Goal: Task Accomplishment & Management: Use online tool/utility

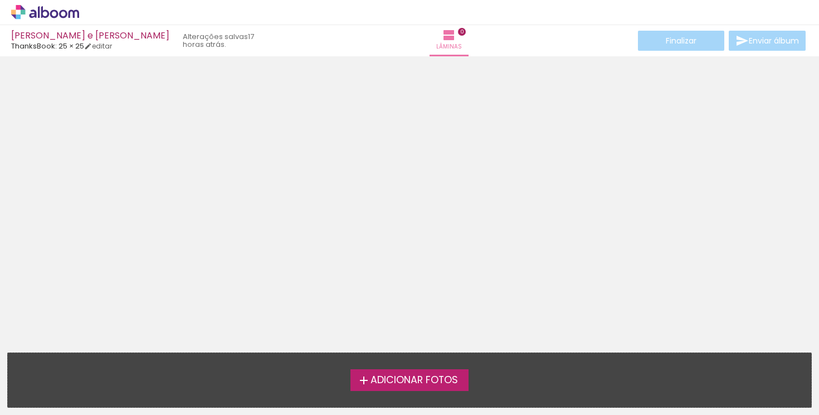
click at [426, 383] on span "Adicionar Fotos" at bounding box center [415, 380] width 88 height 10
click at [0, 0] on input "file" at bounding box center [0, 0] width 0 height 0
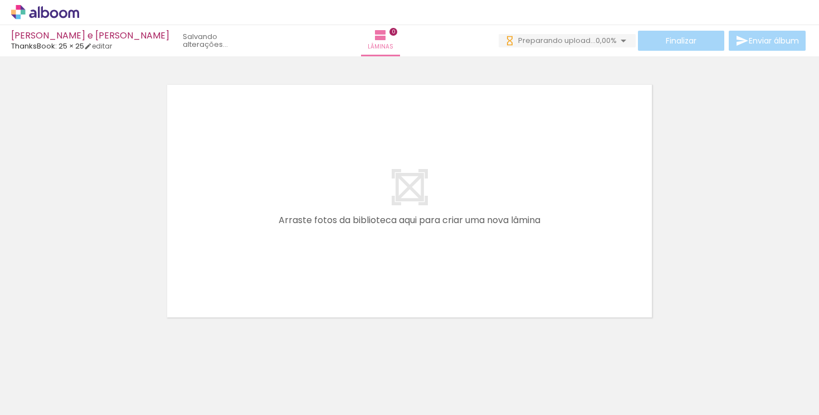
scroll to position [0, 3538]
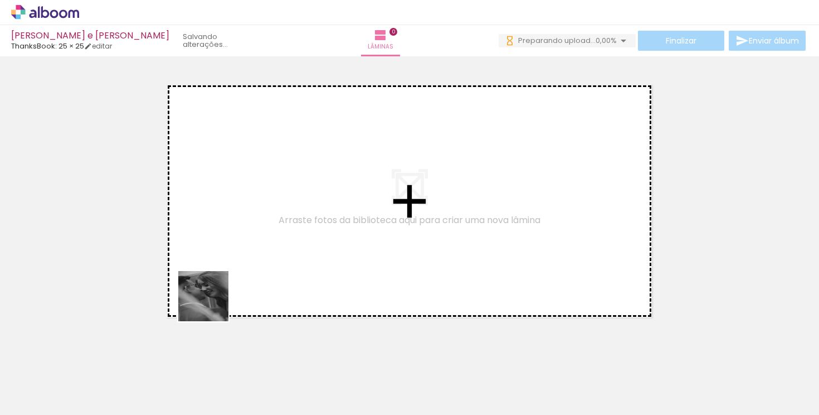
drag, startPoint x: 144, startPoint y: 392, endPoint x: 259, endPoint y: 245, distance: 186.6
click at [259, 245] on quentale-workspace at bounding box center [409, 207] width 819 height 415
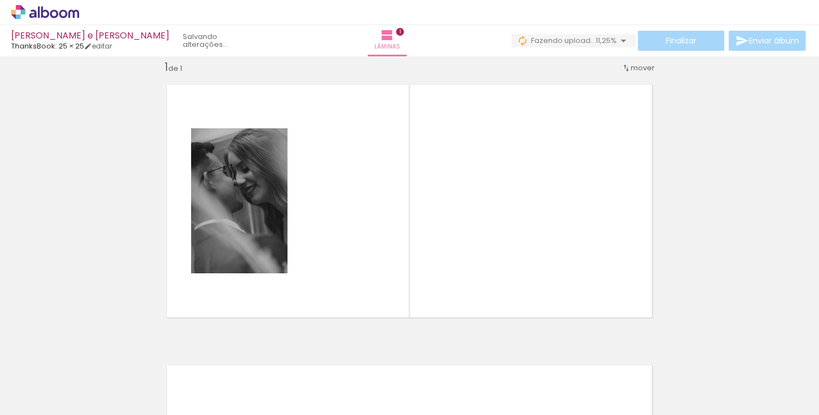
scroll to position [0, 3247]
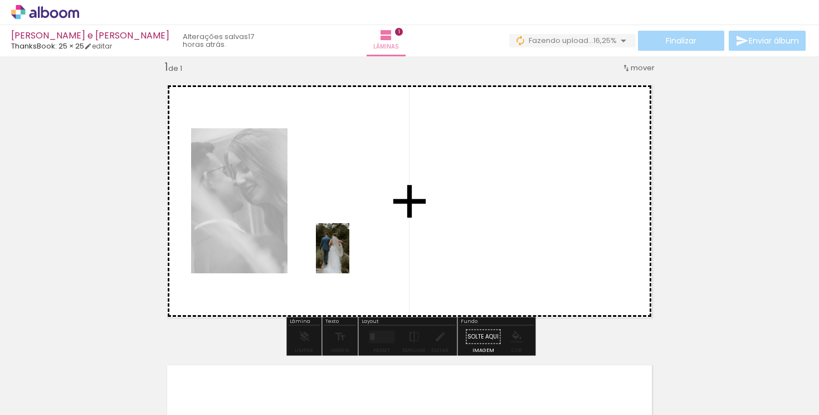
drag, startPoint x: 174, startPoint y: 385, endPoint x: 349, endPoint y: 256, distance: 217.3
click at [349, 256] on quentale-workspace at bounding box center [409, 207] width 819 height 415
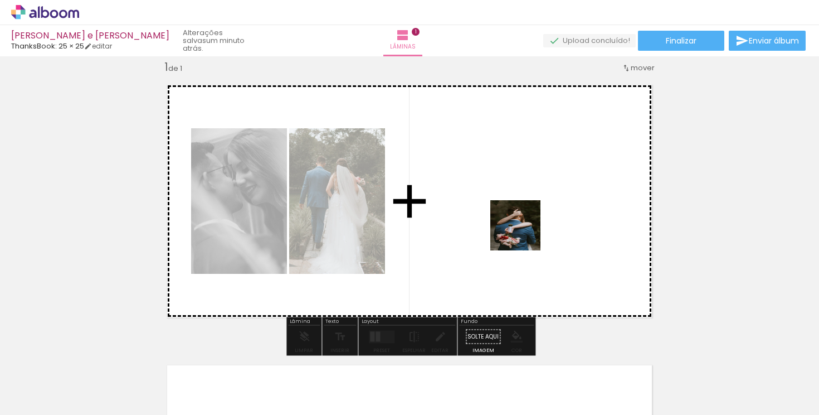
drag, startPoint x: 620, startPoint y: 388, endPoint x: 513, endPoint y: 219, distance: 200.1
click at [513, 219] on quentale-workspace at bounding box center [409, 207] width 819 height 415
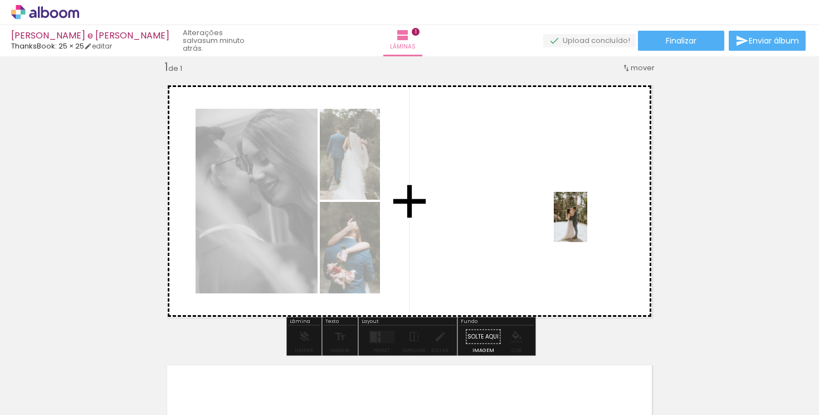
drag, startPoint x: 802, startPoint y: 391, endPoint x: 587, endPoint y: 225, distance: 271.4
click at [587, 225] on quentale-workspace at bounding box center [409, 207] width 819 height 415
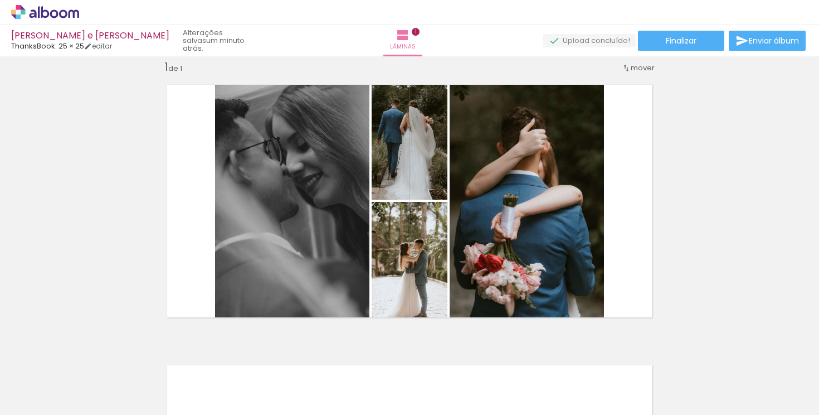
scroll to position [0, 3709]
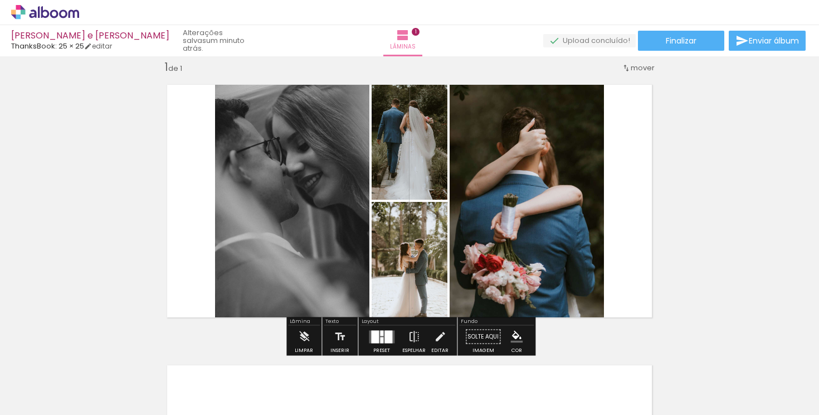
click at [381, 338] on quentale-layouter at bounding box center [382, 336] width 26 height 13
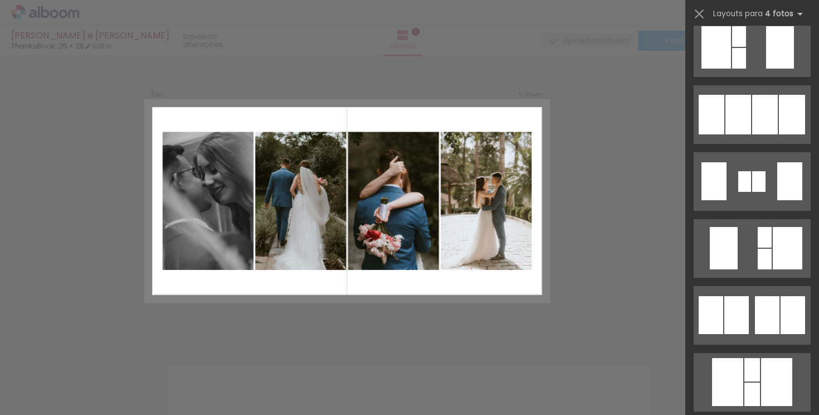
scroll to position [497, 0]
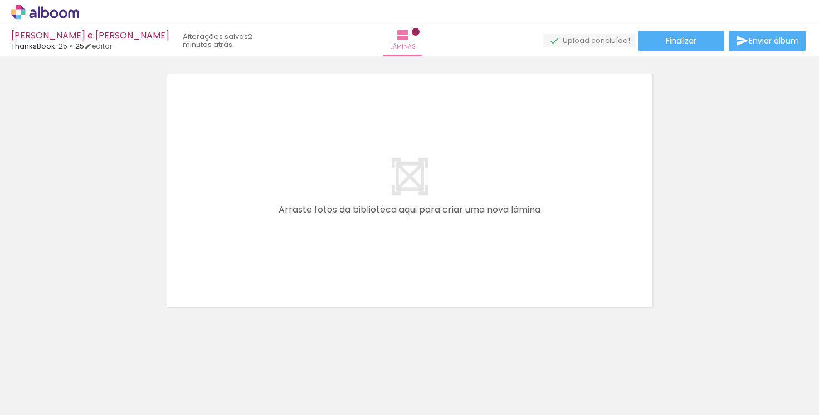
scroll to position [308, 0]
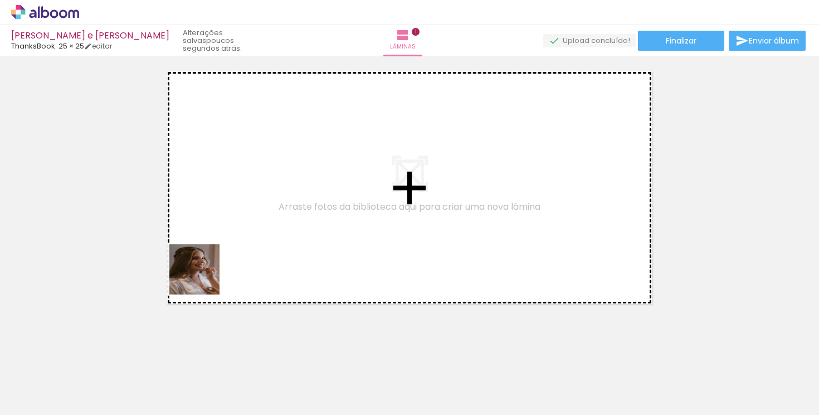
drag, startPoint x: 124, startPoint y: 387, endPoint x: 260, endPoint y: 211, distance: 222.9
click at [259, 212] on quentale-workspace at bounding box center [409, 207] width 819 height 415
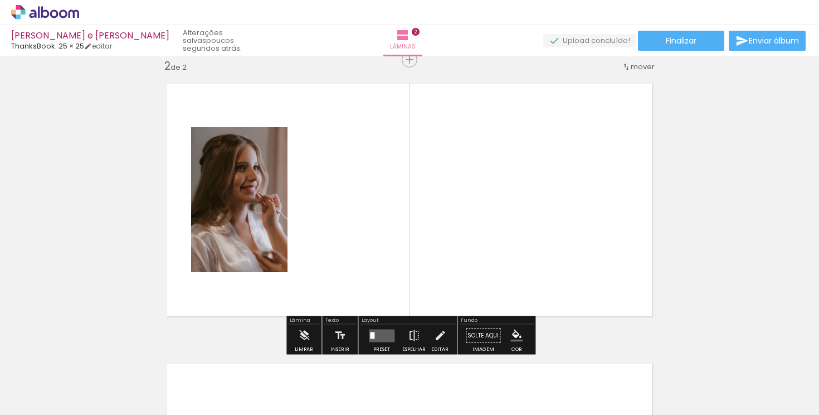
scroll to position [294, 0]
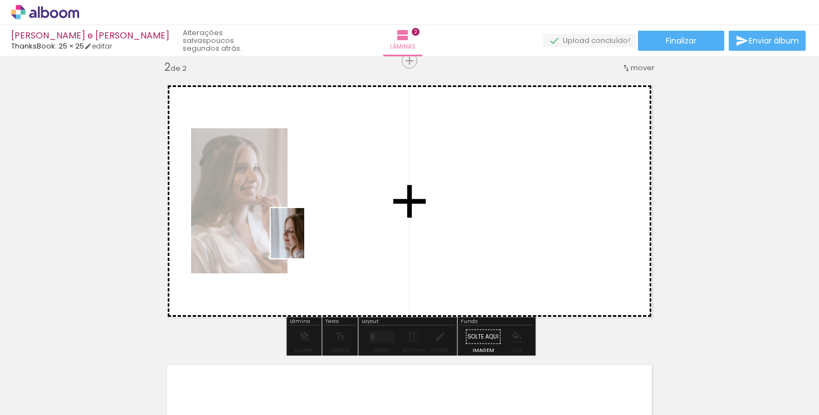
drag, startPoint x: 179, startPoint y: 381, endPoint x: 334, endPoint y: 222, distance: 222.7
click at [334, 222] on quentale-workspace at bounding box center [409, 207] width 819 height 415
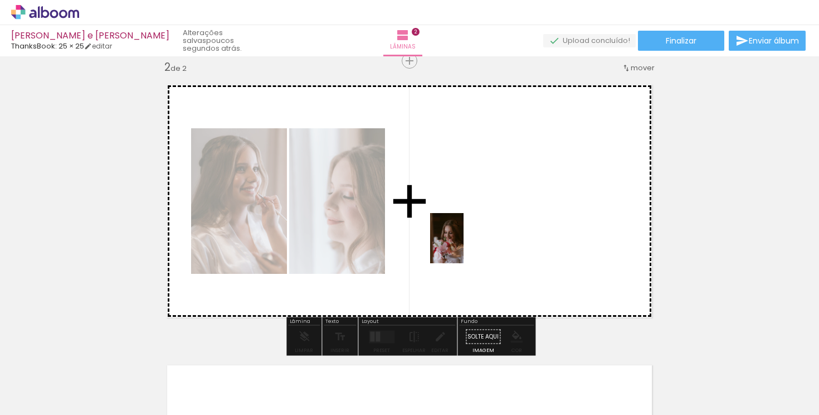
drag, startPoint x: 434, startPoint y: 385, endPoint x: 464, endPoint y: 240, distance: 148.4
click at [464, 240] on quentale-workspace at bounding box center [409, 207] width 819 height 415
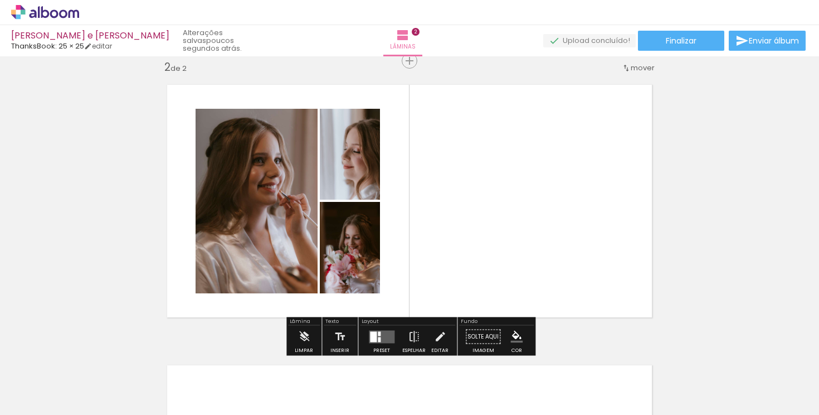
scroll to position [0, 132]
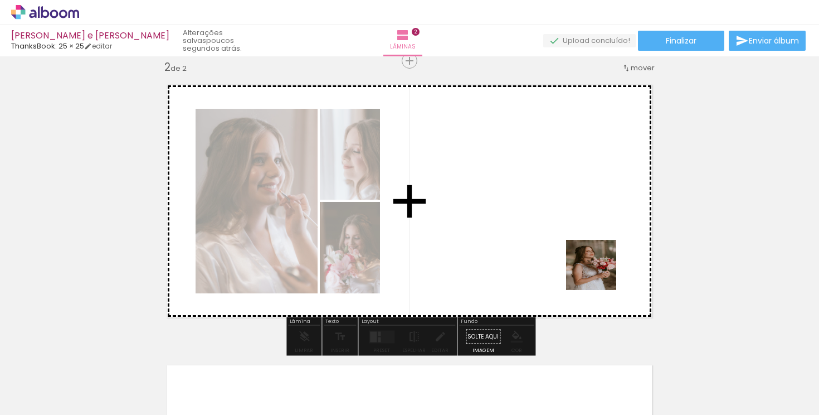
drag, startPoint x: 663, startPoint y: 388, endPoint x: 585, endPoint y: 251, distance: 157.5
click at [585, 251] on quentale-workspace at bounding box center [409, 207] width 819 height 415
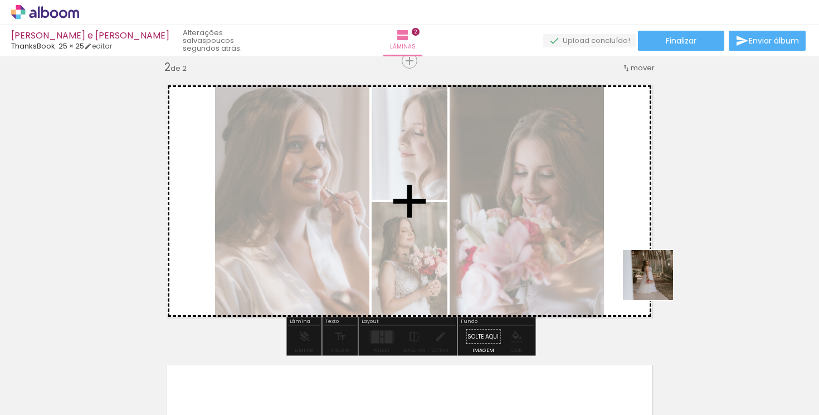
drag, startPoint x: 732, startPoint y: 390, endPoint x: 651, endPoint y: 274, distance: 141.8
click at [651, 274] on quentale-workspace at bounding box center [409, 207] width 819 height 415
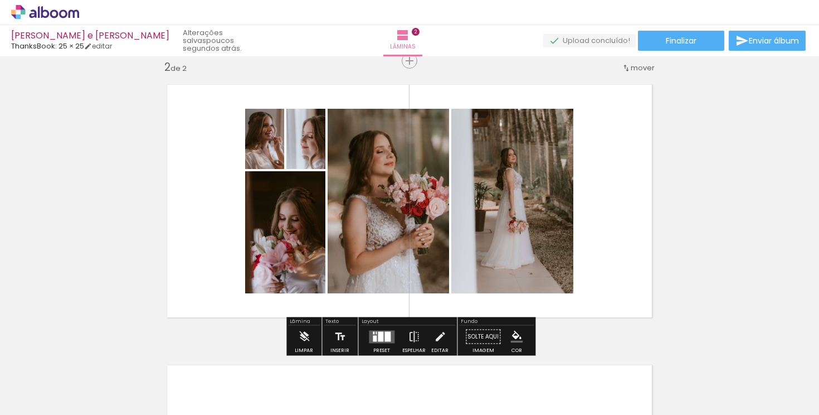
click at [386, 334] on div at bounding box center [388, 336] width 6 height 10
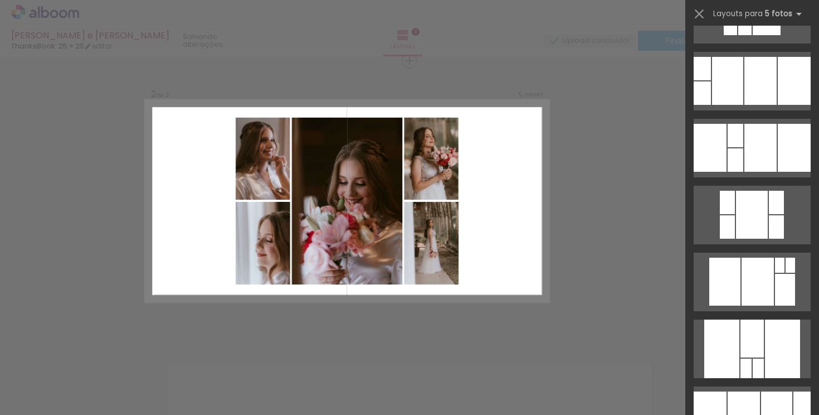
scroll to position [0, 0]
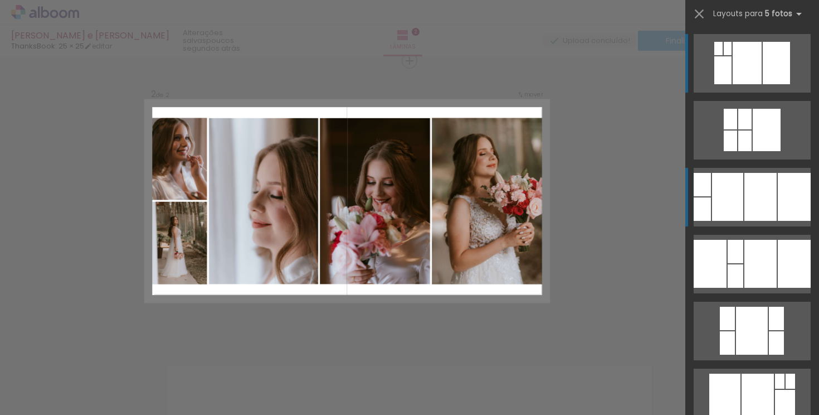
click at [777, 159] on quentale-layouter at bounding box center [752, 130] width 117 height 59
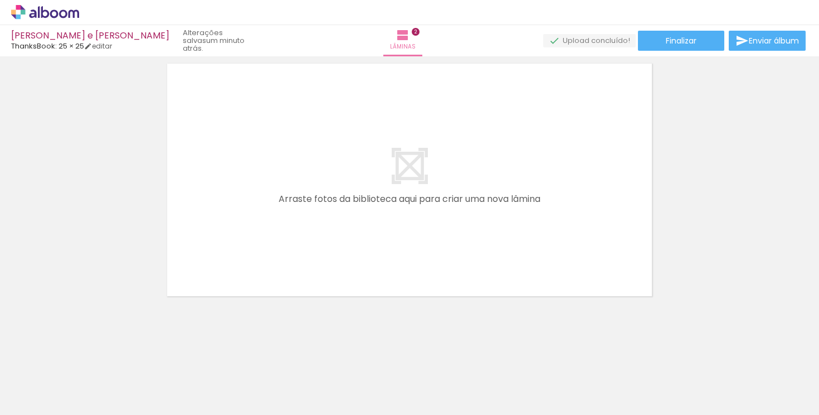
scroll to position [0, 13]
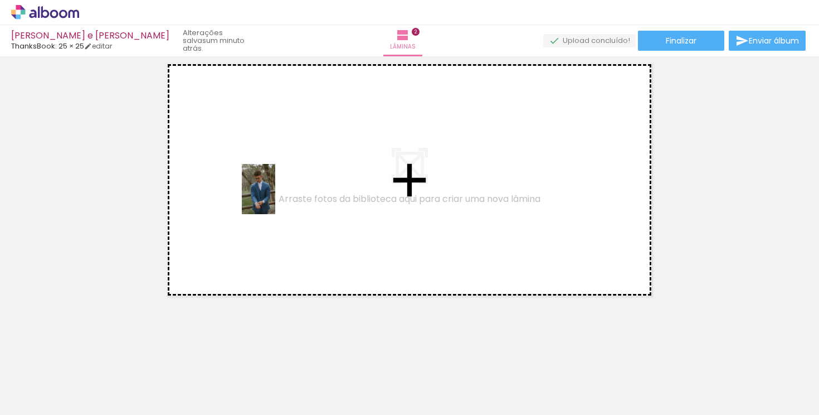
drag, startPoint x: 284, startPoint y: 387, endPoint x: 273, endPoint y: 190, distance: 197.6
click at [274, 190] on quentale-workspace at bounding box center [409, 207] width 819 height 415
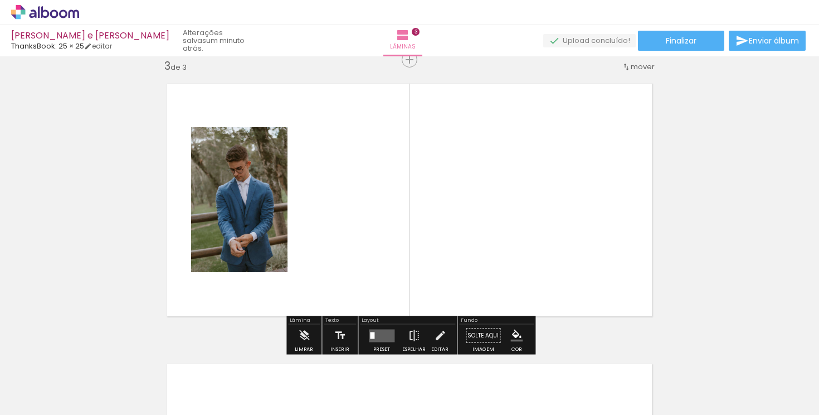
scroll to position [575, 0]
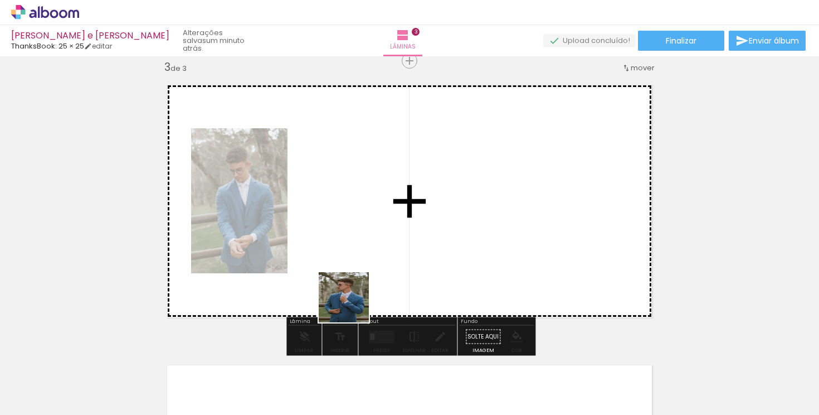
drag, startPoint x: 352, startPoint y: 388, endPoint x: 348, endPoint y: 245, distance: 143.3
click at [348, 245] on quentale-workspace at bounding box center [409, 207] width 819 height 415
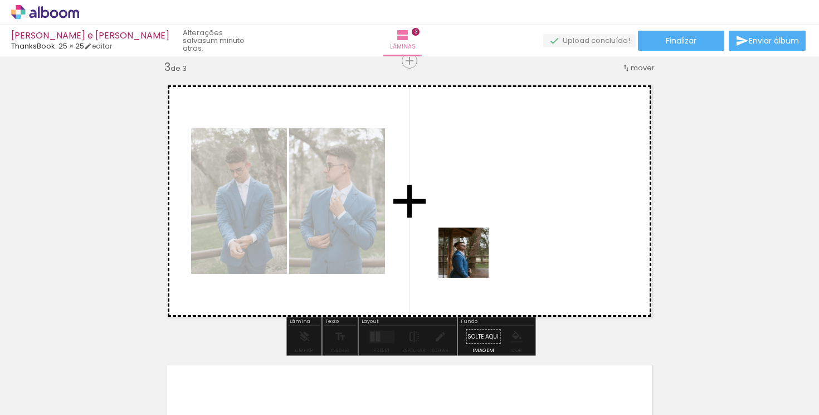
drag, startPoint x: 470, startPoint y: 377, endPoint x: 471, endPoint y: 233, distance: 144.4
click at [471, 233] on quentale-workspace at bounding box center [409, 207] width 819 height 415
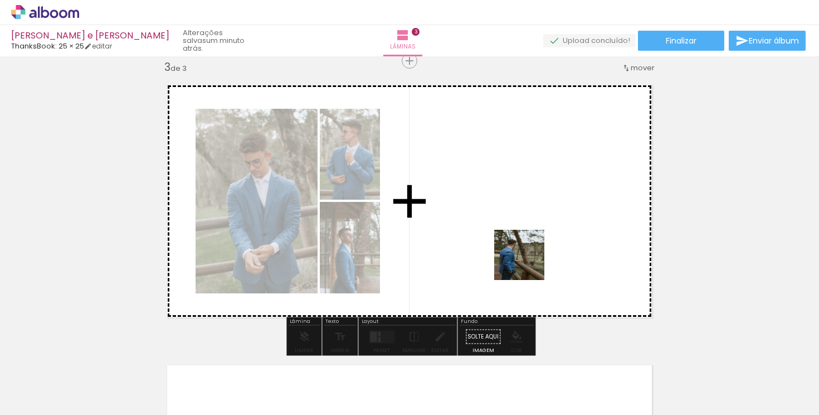
drag, startPoint x: 541, startPoint y: 378, endPoint x: 514, endPoint y: 215, distance: 165.4
click at [514, 216] on quentale-workspace at bounding box center [409, 207] width 819 height 415
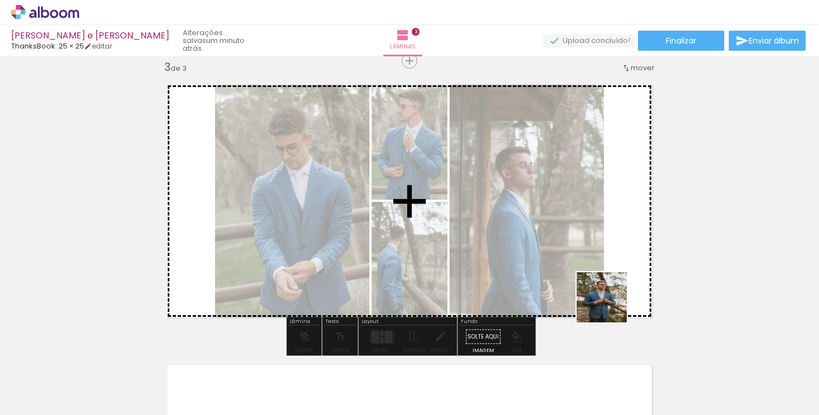
drag, startPoint x: 610, startPoint y: 382, endPoint x: 608, endPoint y: 254, distance: 128.8
click at [608, 254] on quentale-workspace at bounding box center [409, 207] width 819 height 415
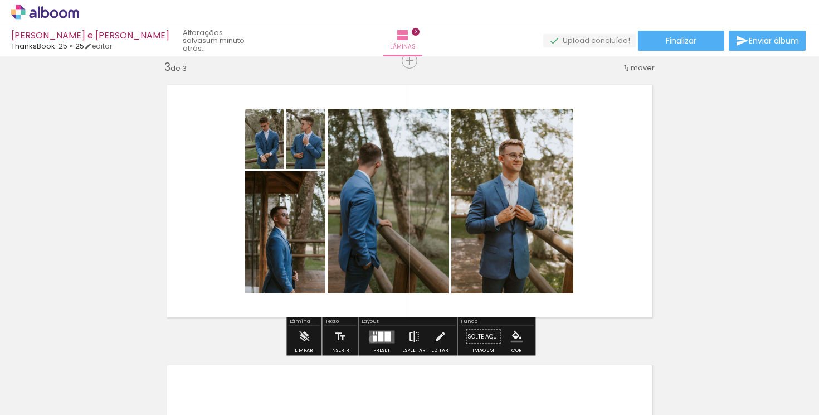
click at [373, 338] on div at bounding box center [375, 338] width 4 height 6
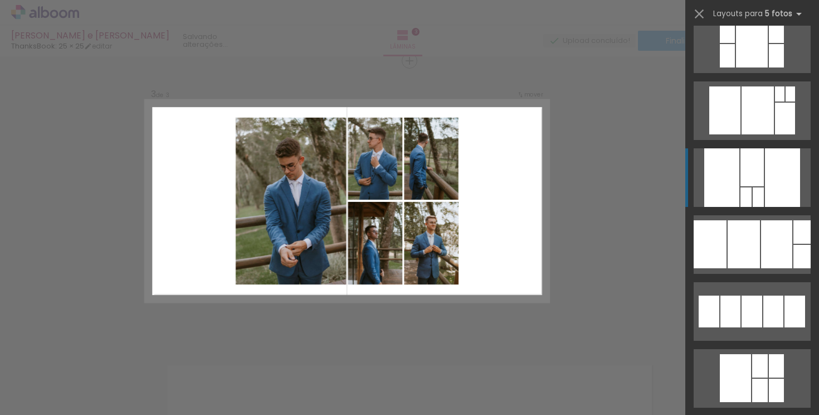
scroll to position [326, 0]
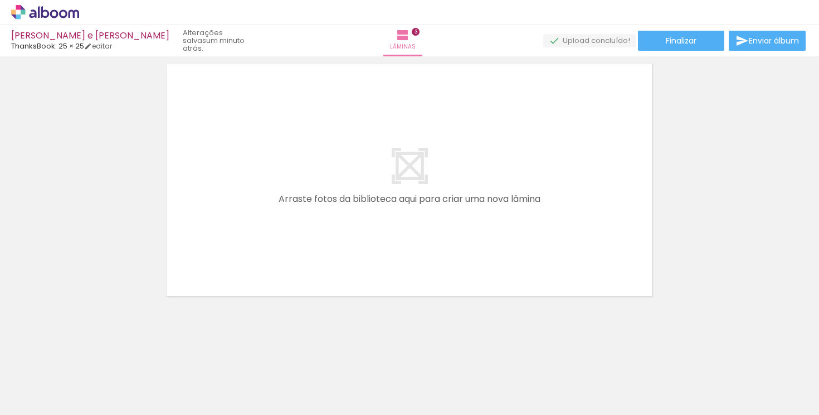
scroll to position [0, 157]
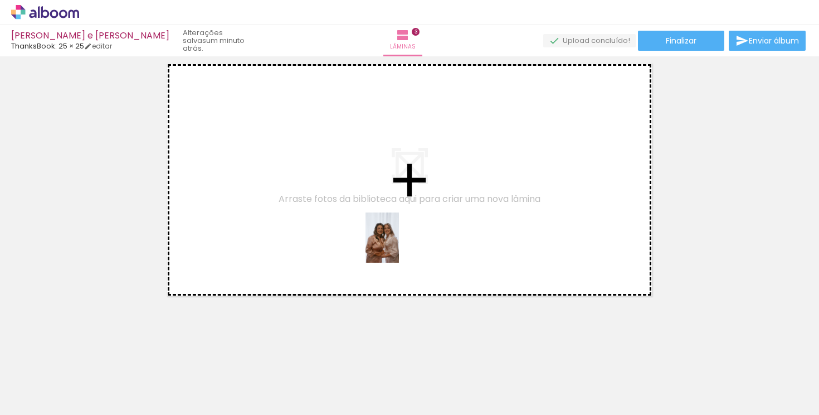
drag, startPoint x: 530, startPoint y: 389, endPoint x: 398, endPoint y: 244, distance: 195.7
click at [398, 244] on quentale-workspace at bounding box center [409, 207] width 819 height 415
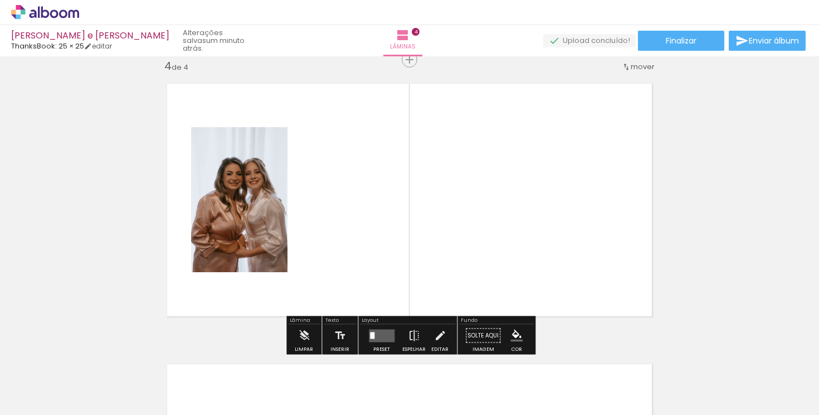
scroll to position [855, 0]
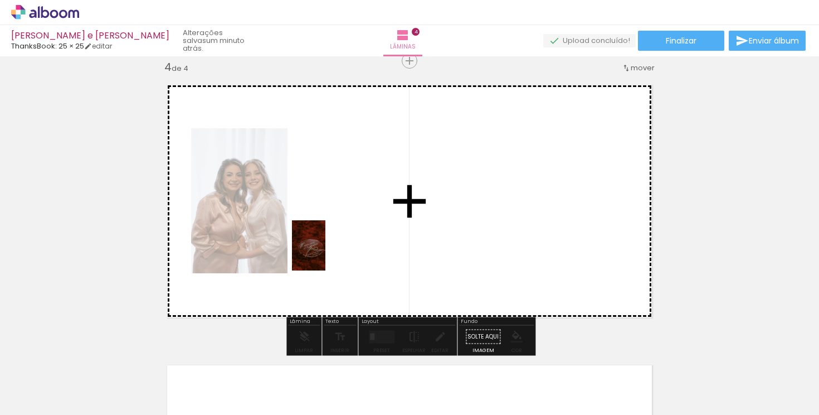
drag, startPoint x: 88, startPoint y: 387, endPoint x: 331, endPoint y: 252, distance: 278.4
click at [331, 252] on quentale-workspace at bounding box center [409, 207] width 819 height 415
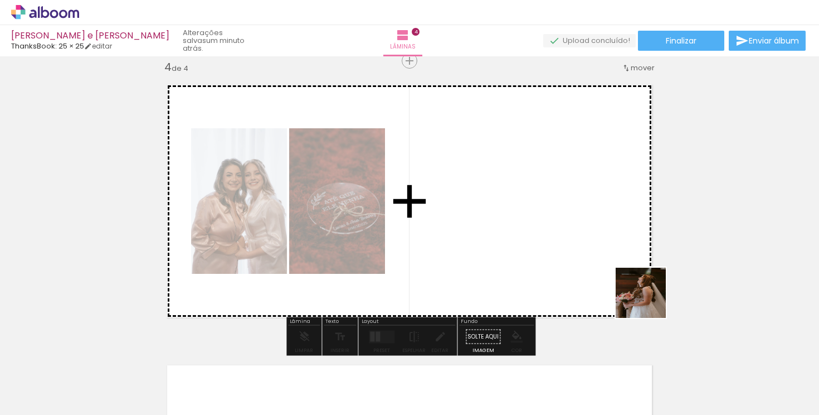
drag, startPoint x: 779, startPoint y: 385, endPoint x: 547, endPoint y: 244, distance: 271.4
click at [547, 244] on quentale-workspace at bounding box center [409, 207] width 819 height 415
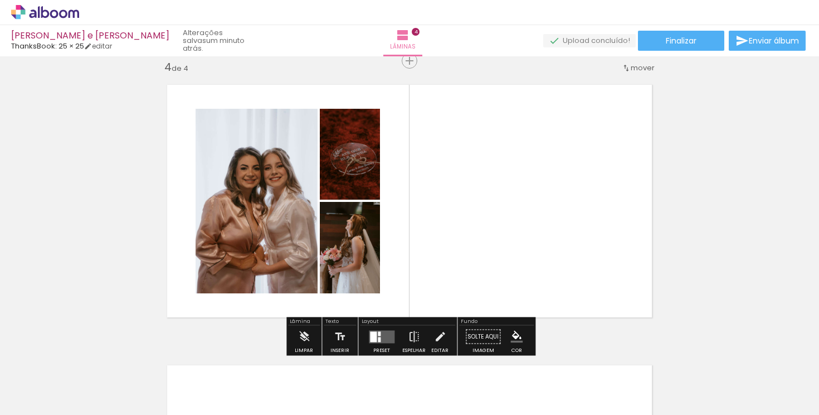
scroll to position [0, 443]
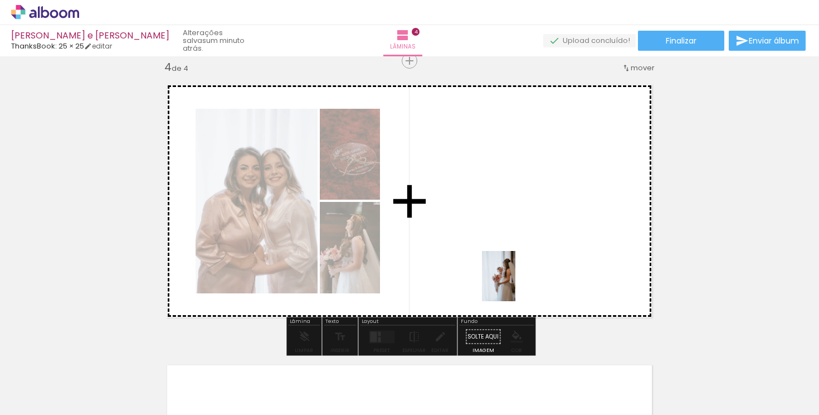
drag, startPoint x: 554, startPoint y: 396, endPoint x: 515, endPoint y: 284, distance: 119.2
click at [516, 284] on quentale-workspace at bounding box center [409, 207] width 819 height 415
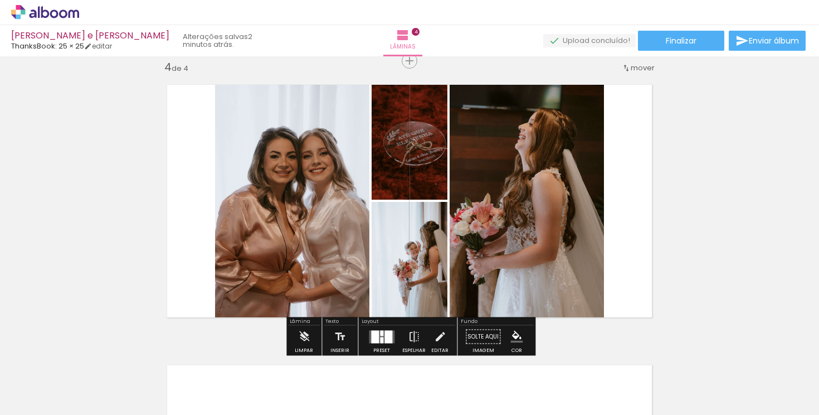
click at [390, 337] on div at bounding box center [389, 336] width 8 height 13
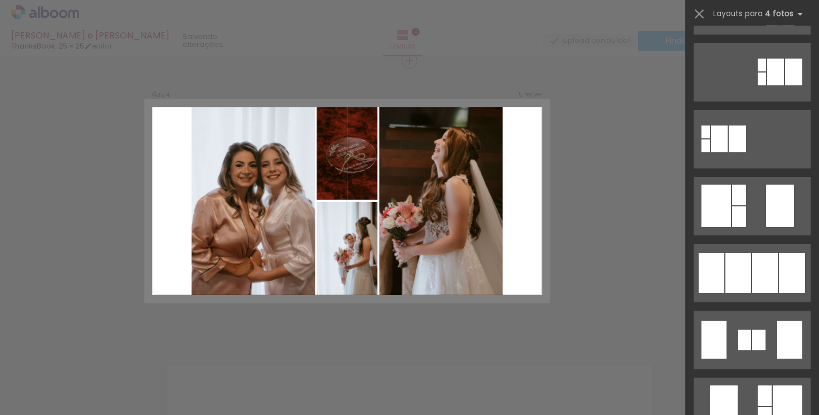
scroll to position [0, 0]
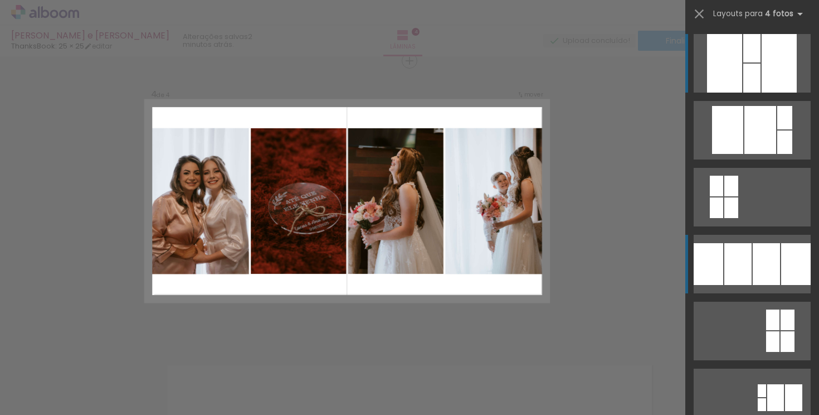
click at [745, 154] on div at bounding box center [761, 130] width 32 height 48
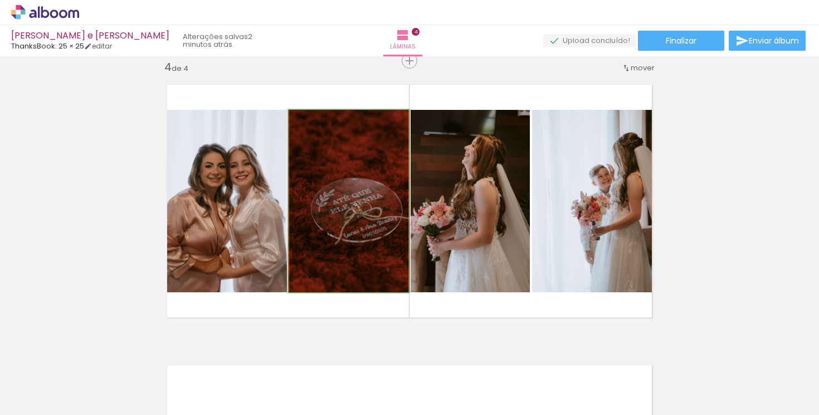
click at [319, 201] on quentale-photo at bounding box center [348, 201] width 119 height 182
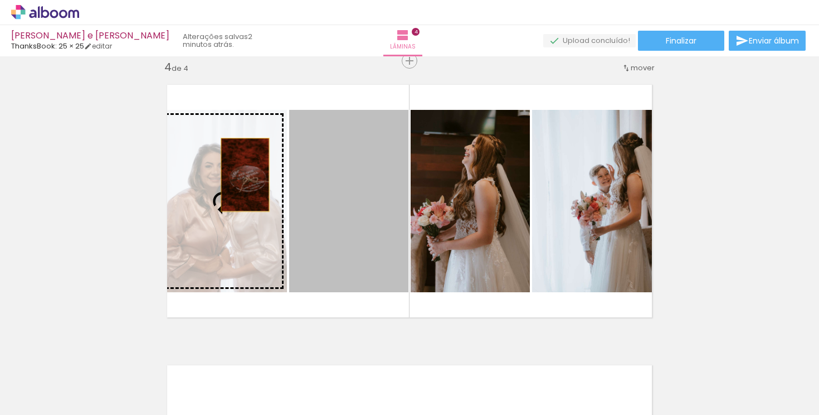
drag, startPoint x: 352, startPoint y: 170, endPoint x: 245, endPoint y: 174, distance: 106.5
click at [0, 0] on slot at bounding box center [0, 0] width 0 height 0
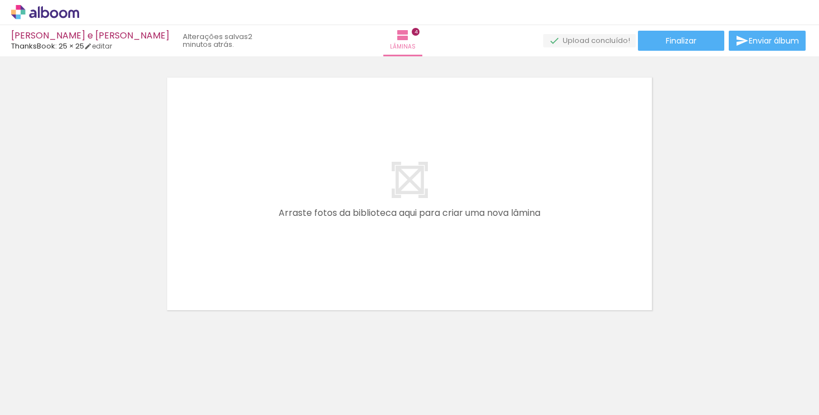
scroll to position [0, 547]
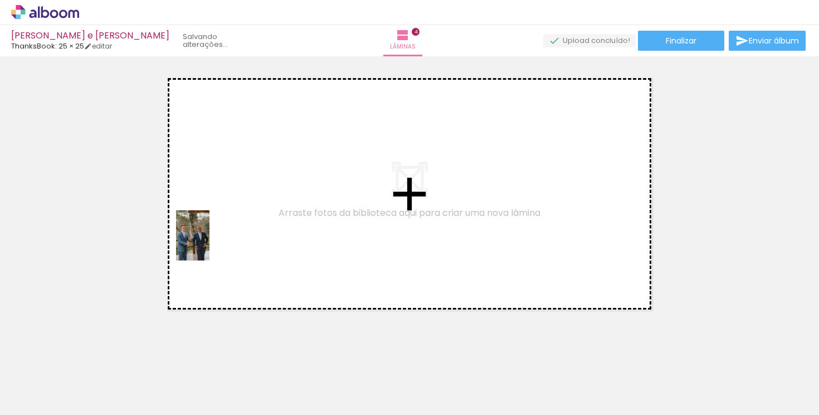
drag, startPoint x: 197, startPoint y: 383, endPoint x: 210, endPoint y: 242, distance: 142.2
click at [210, 242] on quentale-workspace at bounding box center [409, 207] width 819 height 415
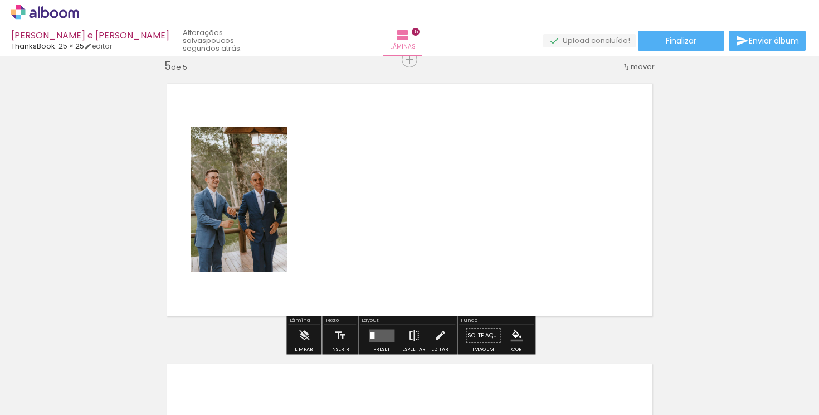
scroll to position [1135, 0]
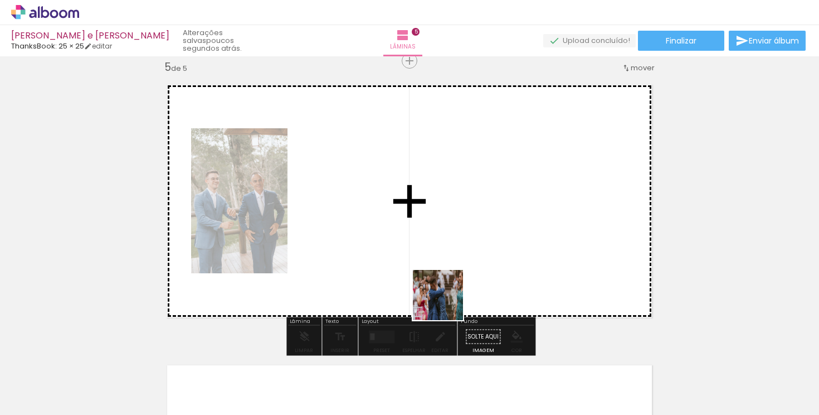
drag, startPoint x: 564, startPoint y: 388, endPoint x: 397, endPoint y: 259, distance: 211.3
click at [397, 259] on quentale-workspace at bounding box center [409, 207] width 819 height 415
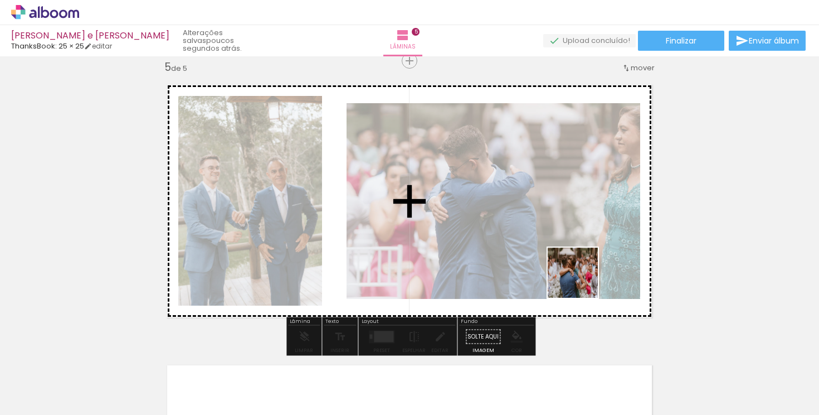
drag, startPoint x: 621, startPoint y: 377, endPoint x: 567, endPoint y: 250, distance: 137.6
click at [567, 250] on quentale-workspace at bounding box center [409, 207] width 819 height 415
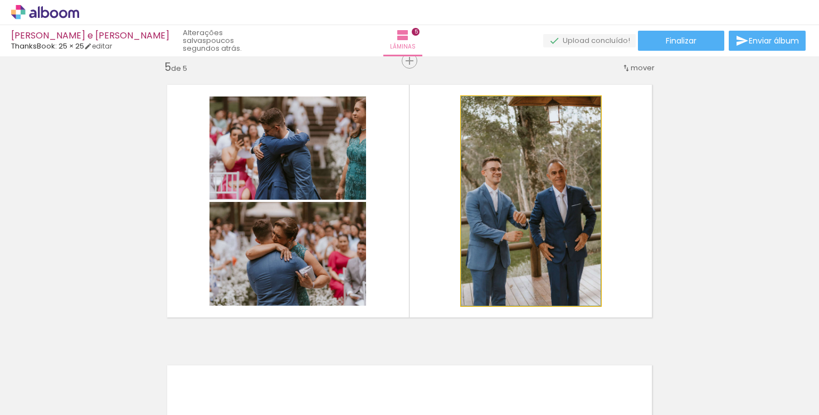
drag, startPoint x: 576, startPoint y: 248, endPoint x: 506, endPoint y: 232, distance: 71.5
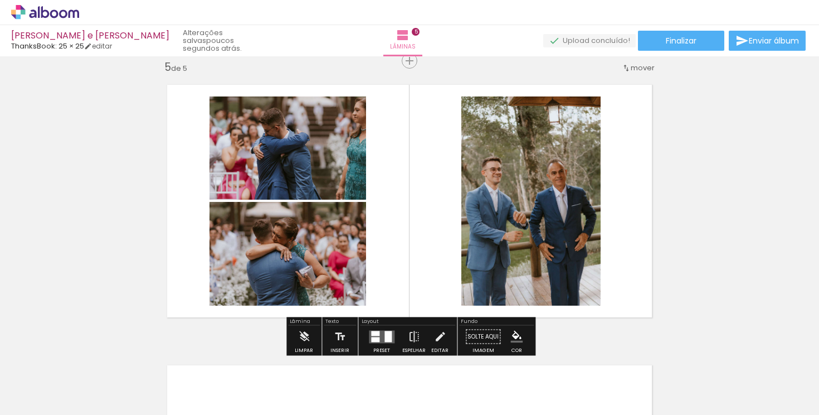
click at [380, 336] on quentale-layouter at bounding box center [382, 336] width 26 height 13
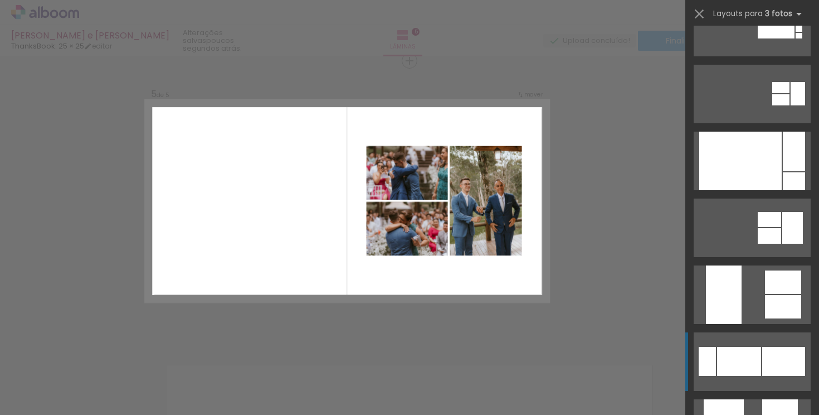
scroll to position [110, 0]
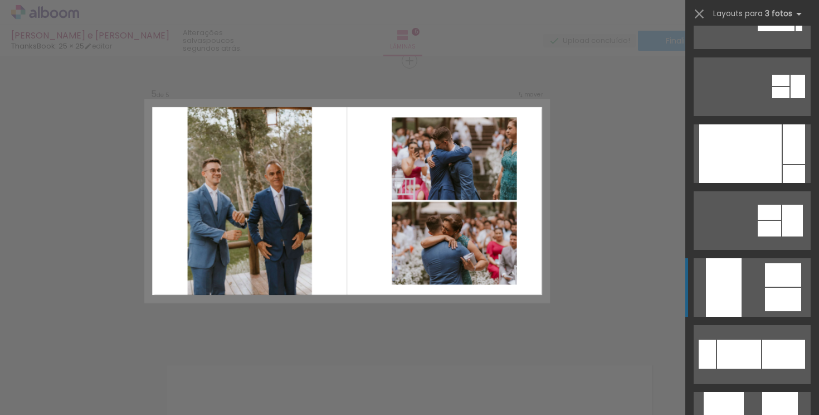
click at [796, 31] on div at bounding box center [799, 29] width 7 height 6
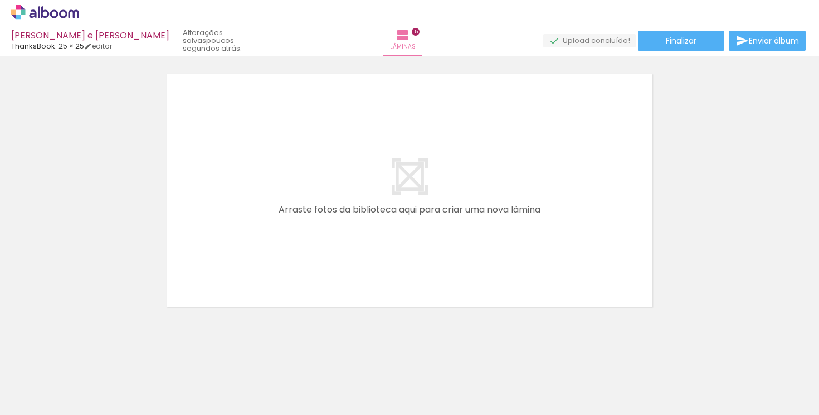
scroll to position [1437, 0]
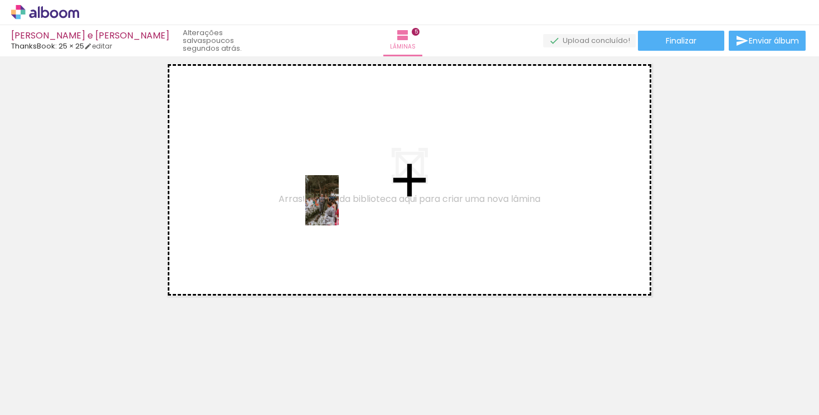
drag, startPoint x: 516, startPoint y: 390, endPoint x: 339, endPoint y: 207, distance: 253.8
click at [339, 207] on quentale-workspace at bounding box center [409, 207] width 819 height 415
